Goal: Consume media (video, audio): Consume media (video, audio)

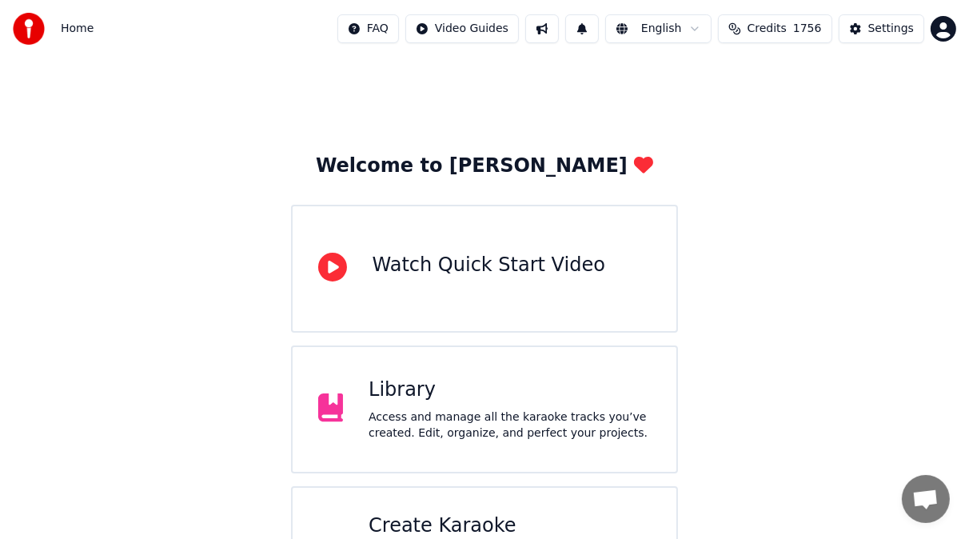
click at [538, 421] on div "Access and manage all the karaoke tracks you’ve created. Edit, organize, and pe…" at bounding box center [510, 425] width 282 height 32
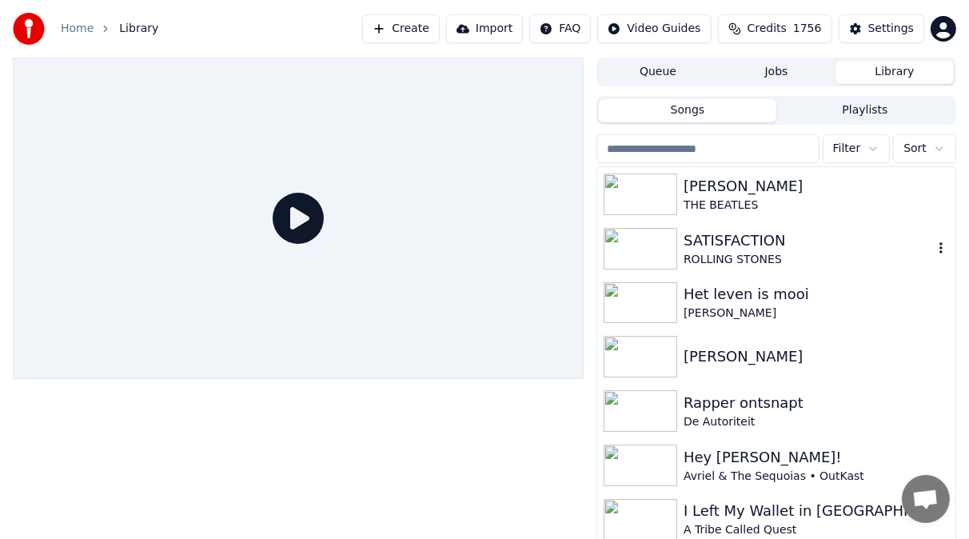
click at [633, 251] on img at bounding box center [641, 249] width 74 height 42
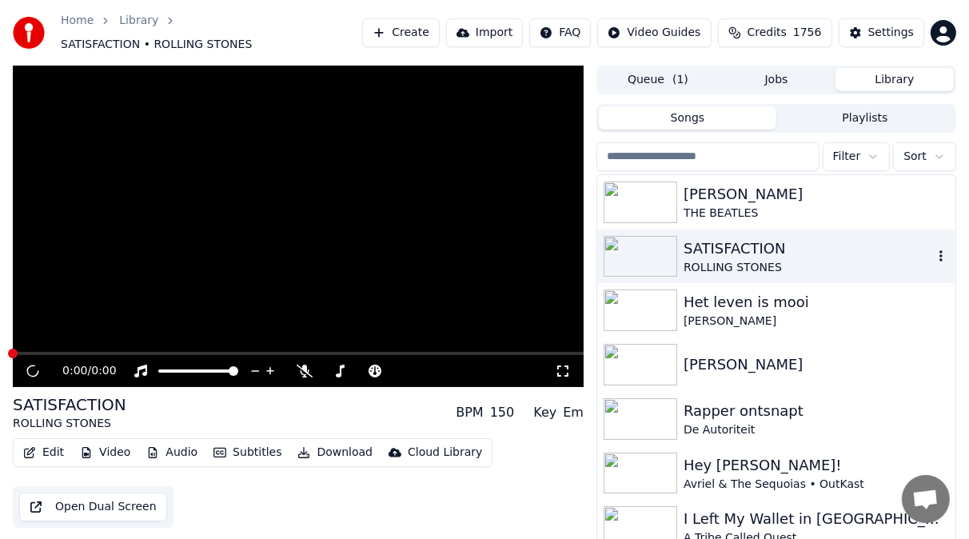
click at [633, 251] on img at bounding box center [641, 257] width 74 height 42
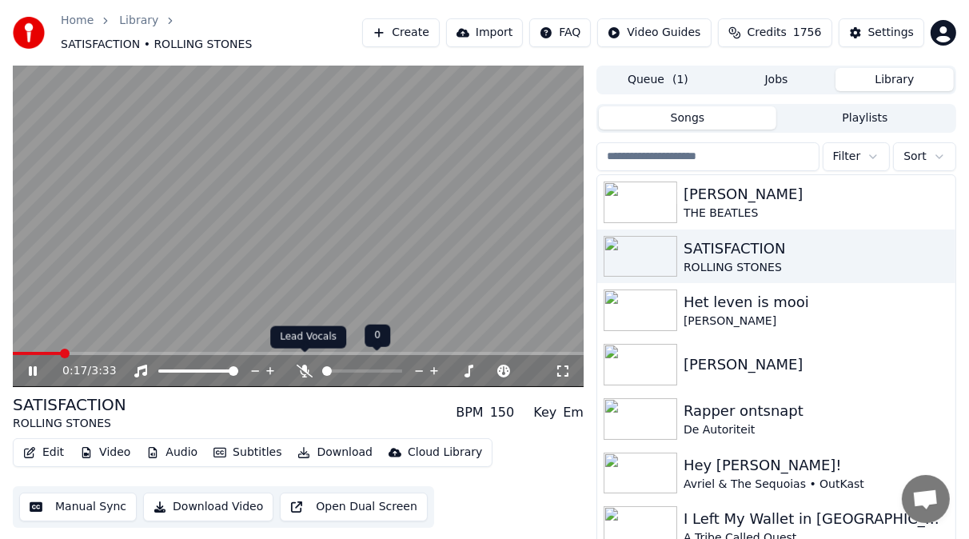
click at [304, 365] on icon at bounding box center [305, 371] width 16 height 13
click at [31, 366] on icon at bounding box center [33, 371] width 8 height 10
